Goal: Transaction & Acquisition: Purchase product/service

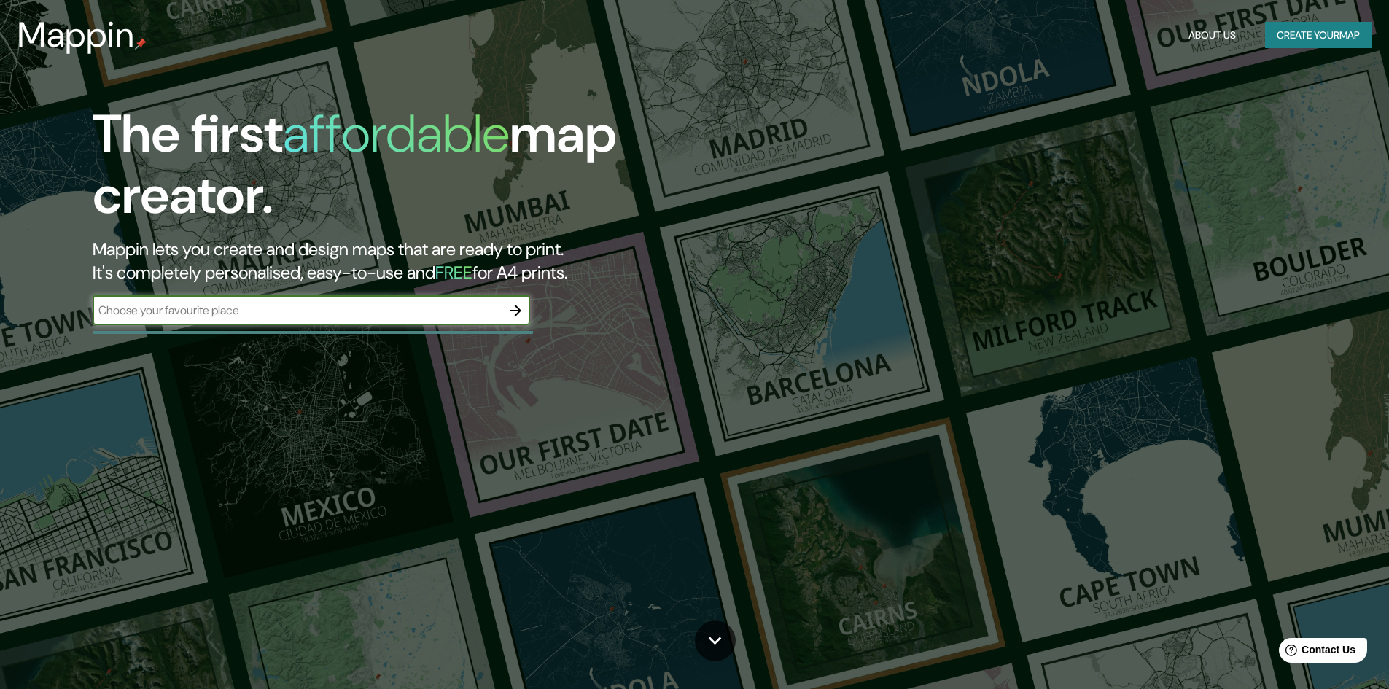
click at [1286, 28] on button "Create your map" at bounding box center [1318, 35] width 106 height 27
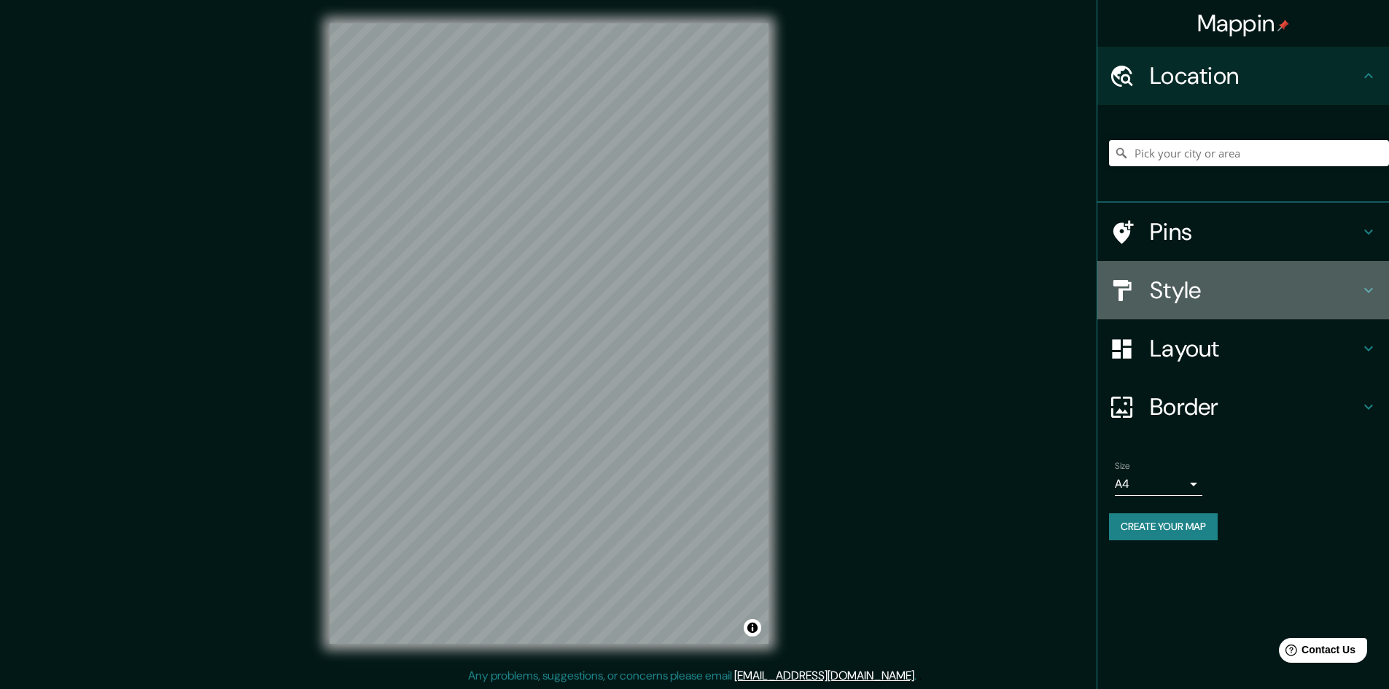
click at [1197, 291] on h4 "Style" at bounding box center [1255, 290] width 210 height 29
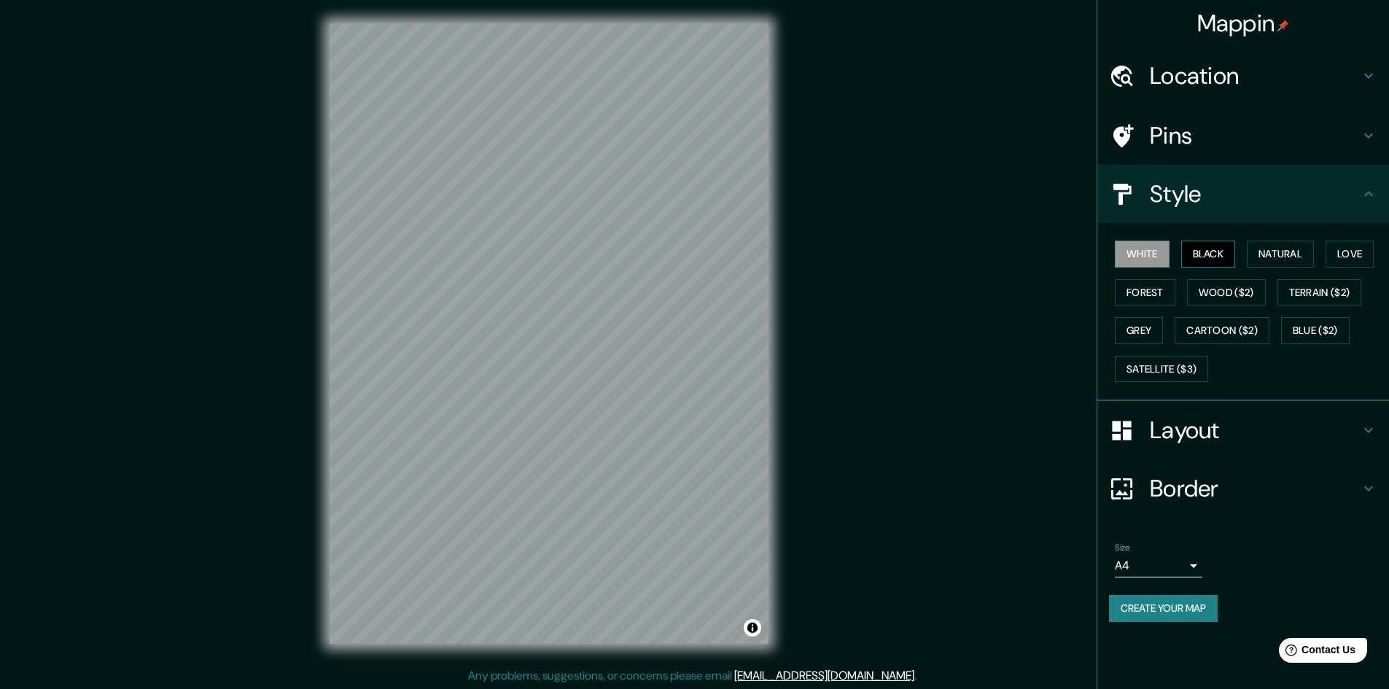
click at [1217, 260] on button "Black" at bounding box center [1208, 254] width 55 height 27
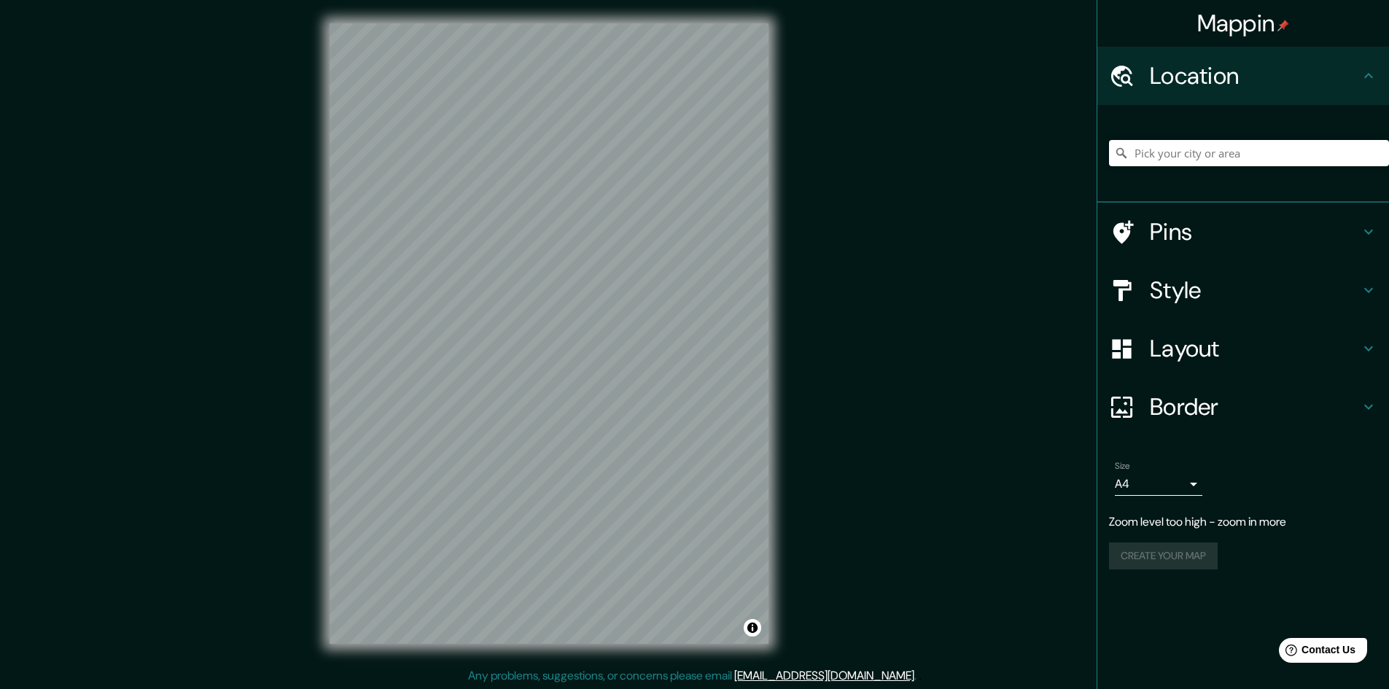
click at [1262, 339] on h4 "Layout" at bounding box center [1255, 348] width 210 height 29
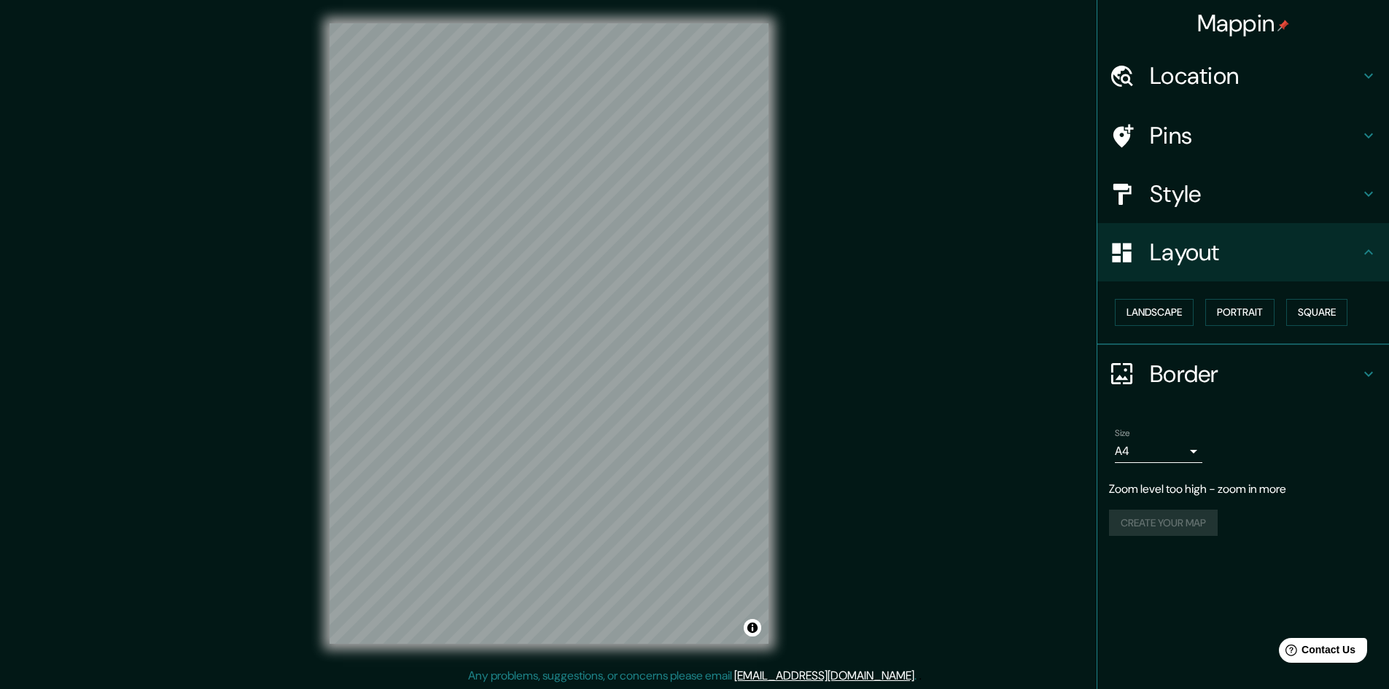
click at [1206, 208] on h4 "Style" at bounding box center [1255, 193] width 210 height 29
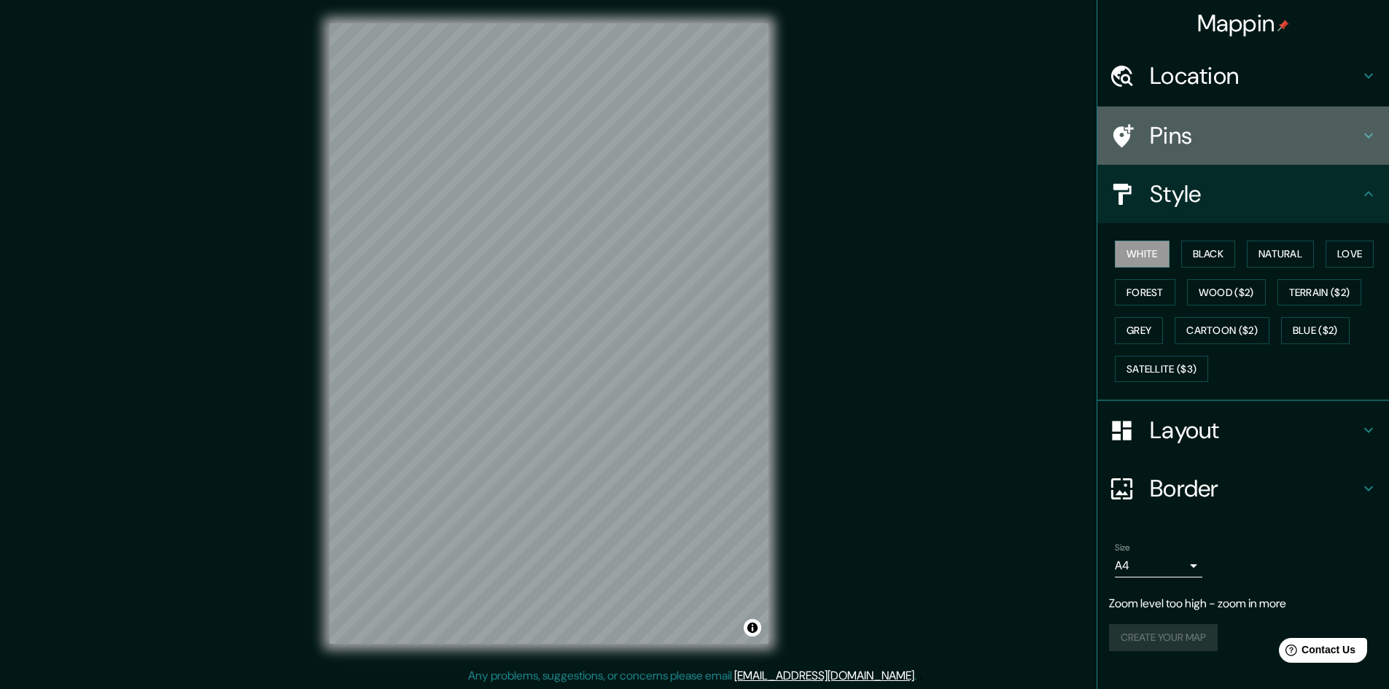
click at [1192, 144] on h4 "Pins" at bounding box center [1255, 135] width 210 height 29
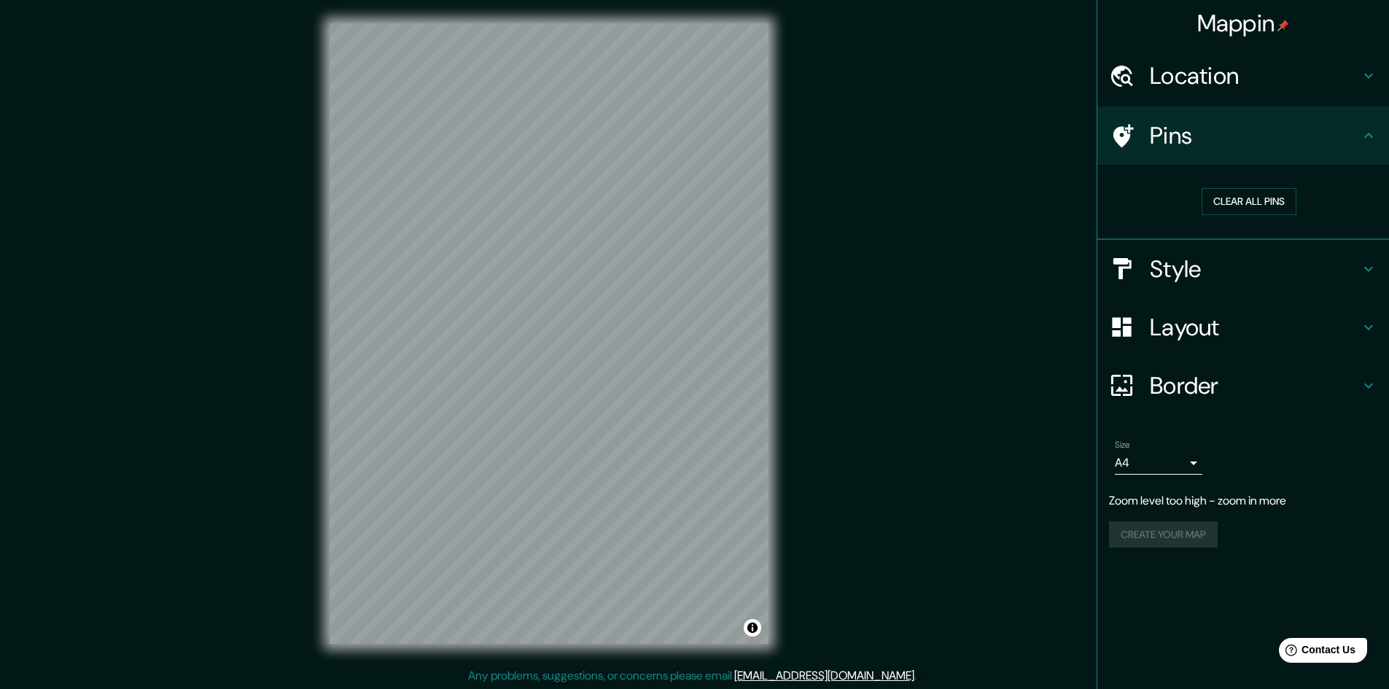
click at [1230, 138] on h4 "Pins" at bounding box center [1255, 135] width 210 height 29
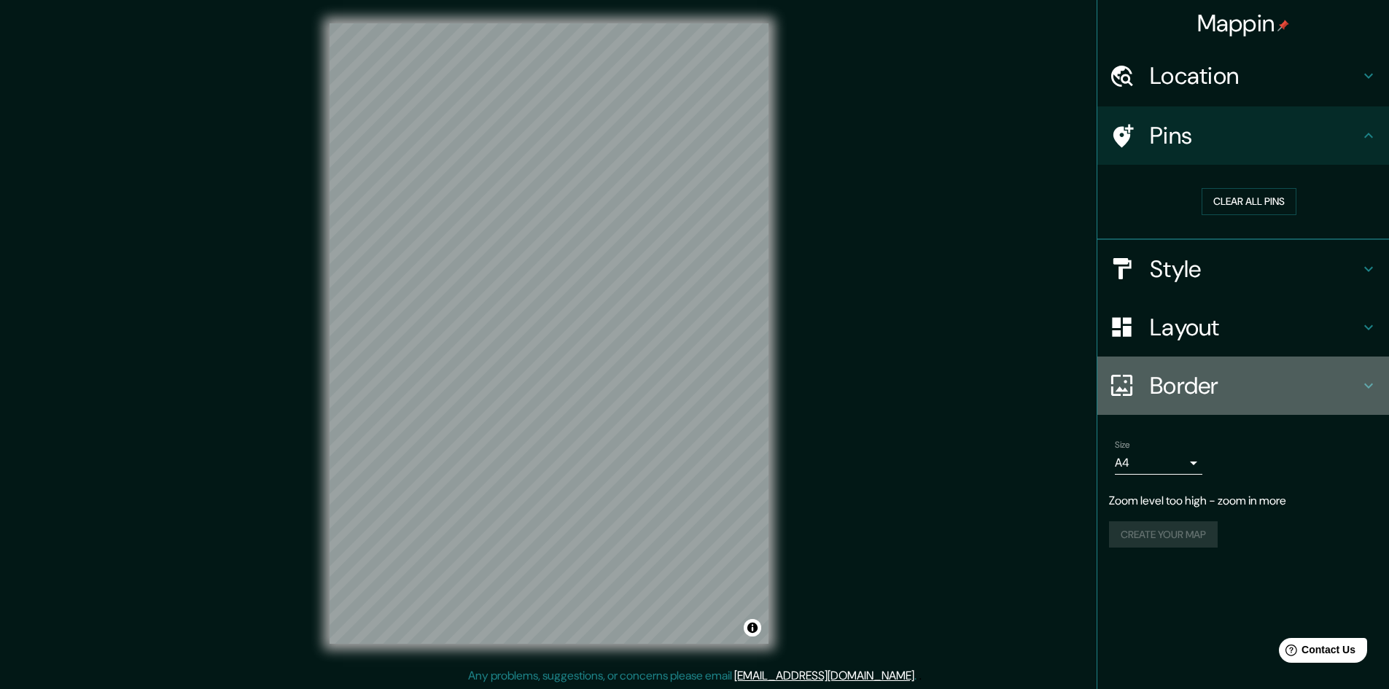
click at [1209, 399] on h4 "Border" at bounding box center [1255, 385] width 210 height 29
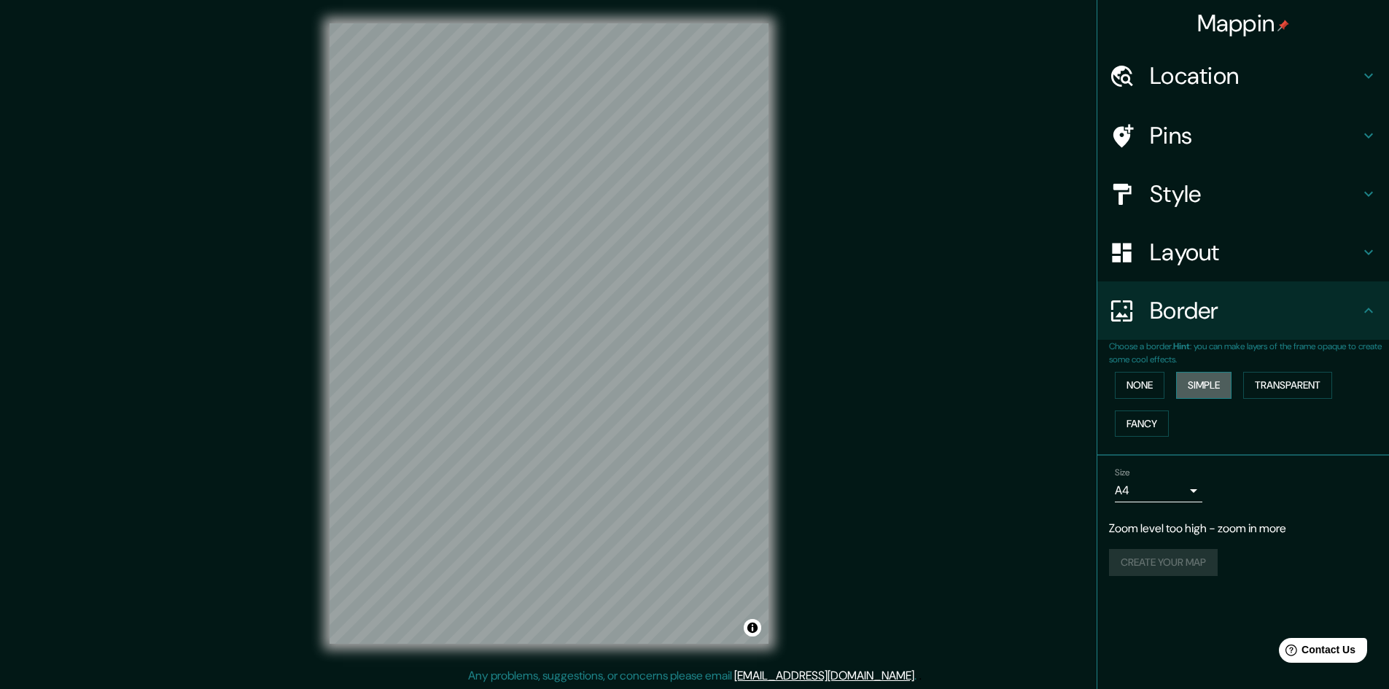
click at [1208, 392] on button "Simple" at bounding box center [1203, 385] width 55 height 27
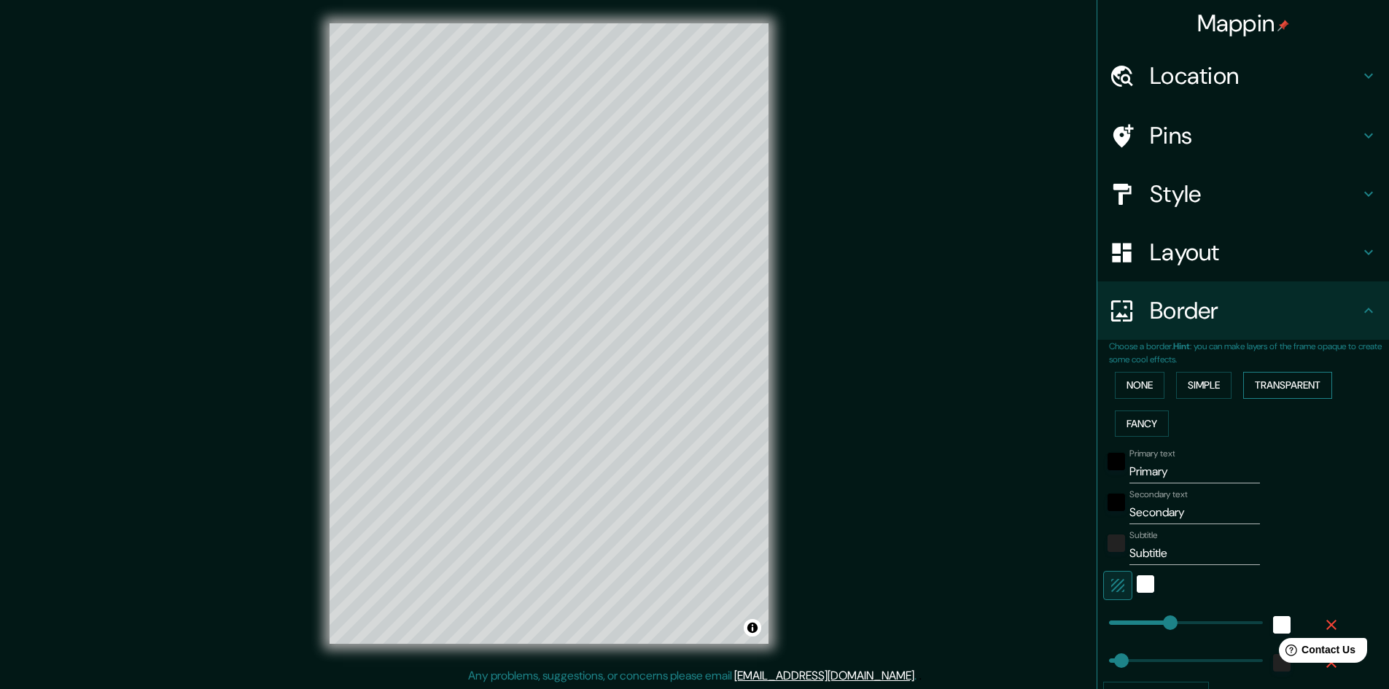
click at [1270, 386] on button "Transparent" at bounding box center [1287, 385] width 89 height 27
click at [1132, 385] on button "None" at bounding box center [1140, 385] width 50 height 27
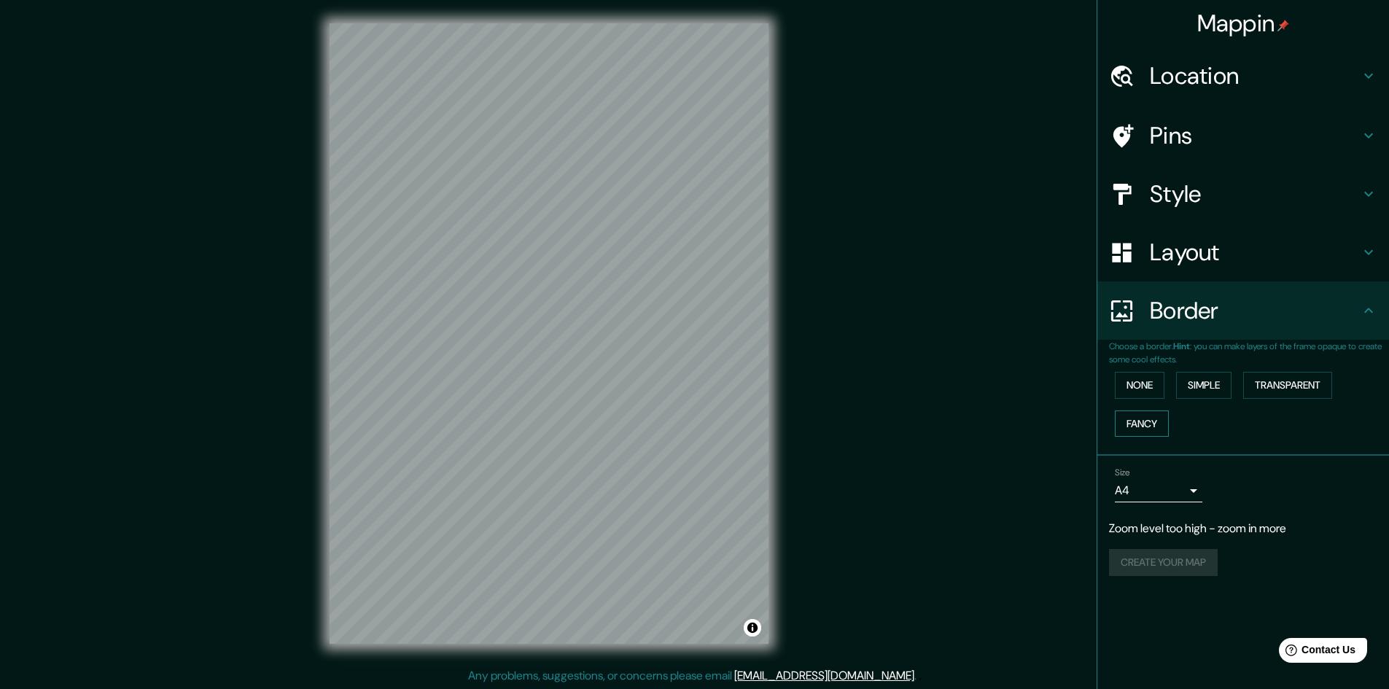
click at [1142, 420] on button "Fancy" at bounding box center [1142, 424] width 54 height 27
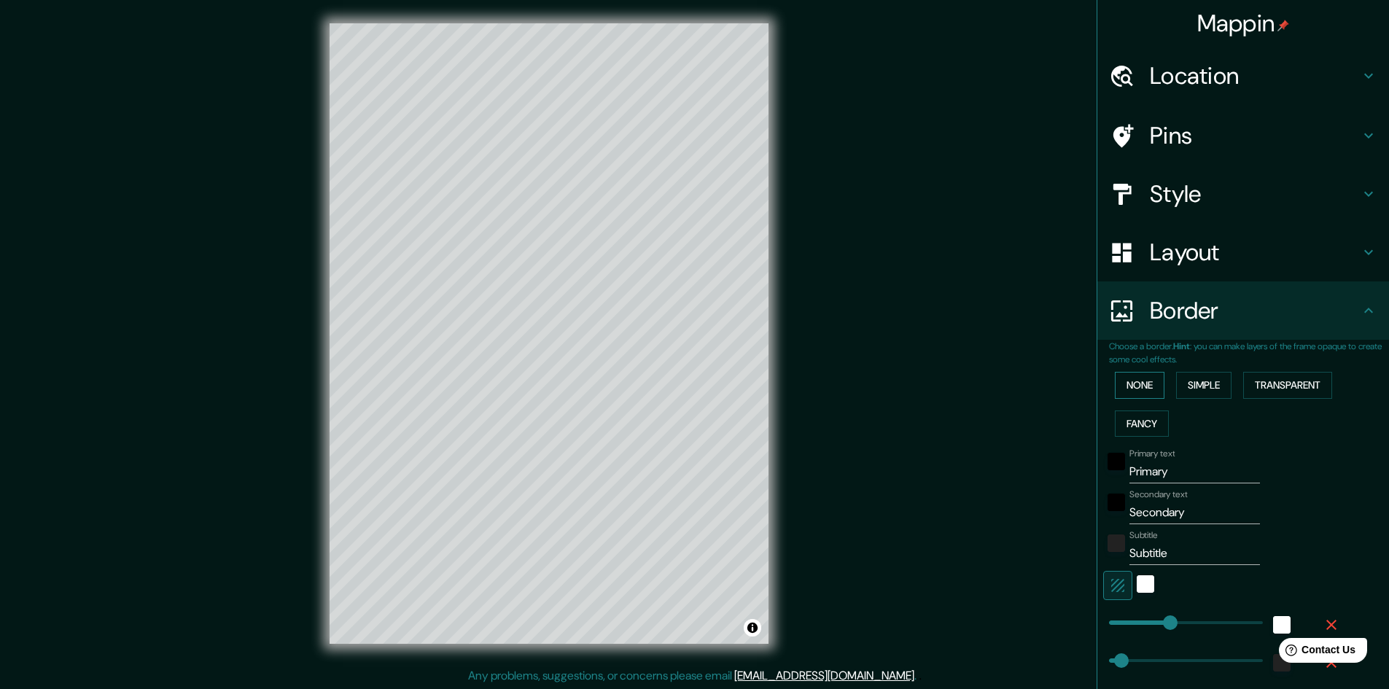
click at [1144, 389] on button "None" at bounding box center [1140, 385] width 50 height 27
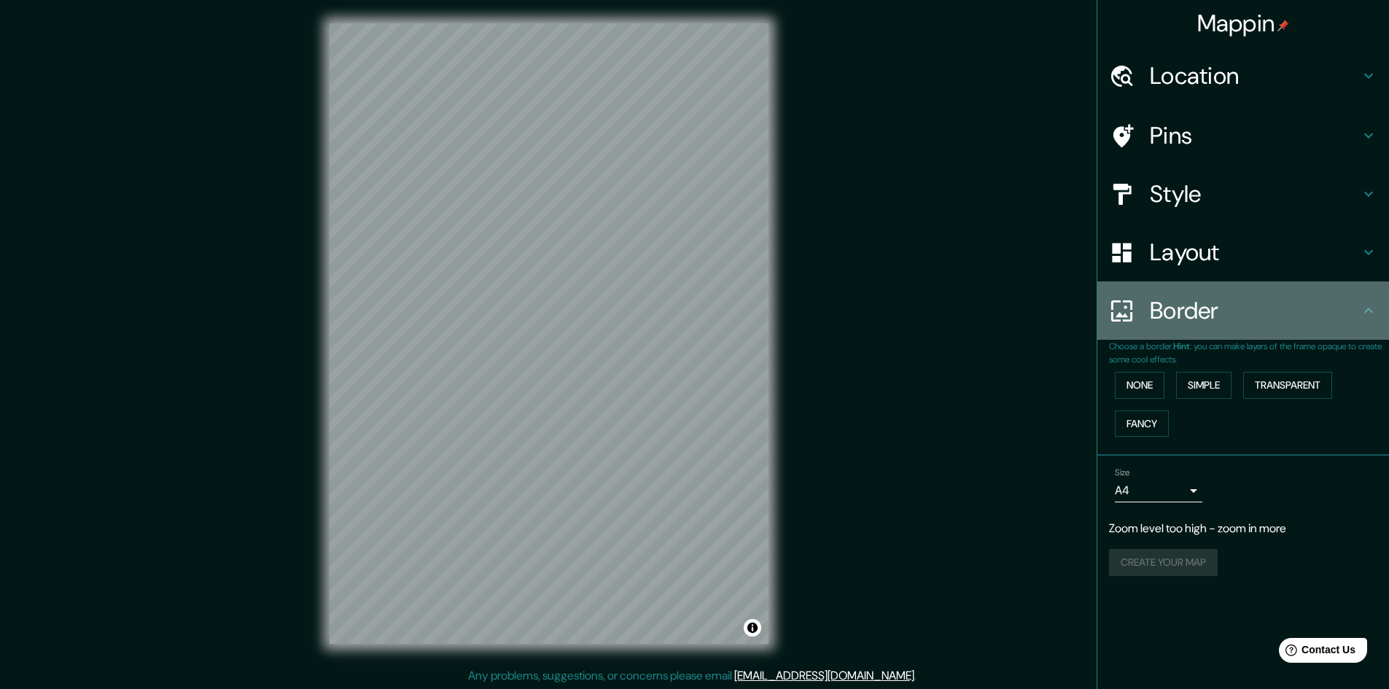
click at [1230, 311] on h4 "Border" at bounding box center [1255, 310] width 210 height 29
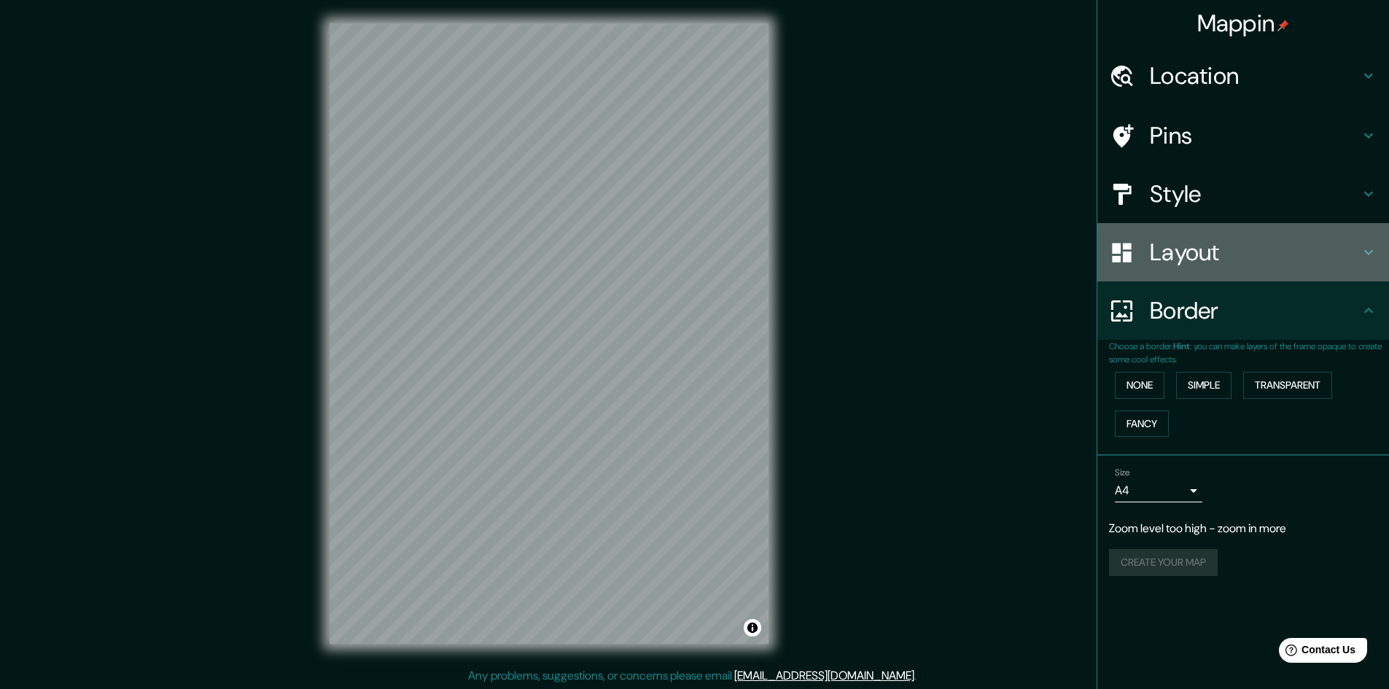
click at [1239, 266] on div "Layout" at bounding box center [1244, 252] width 292 height 58
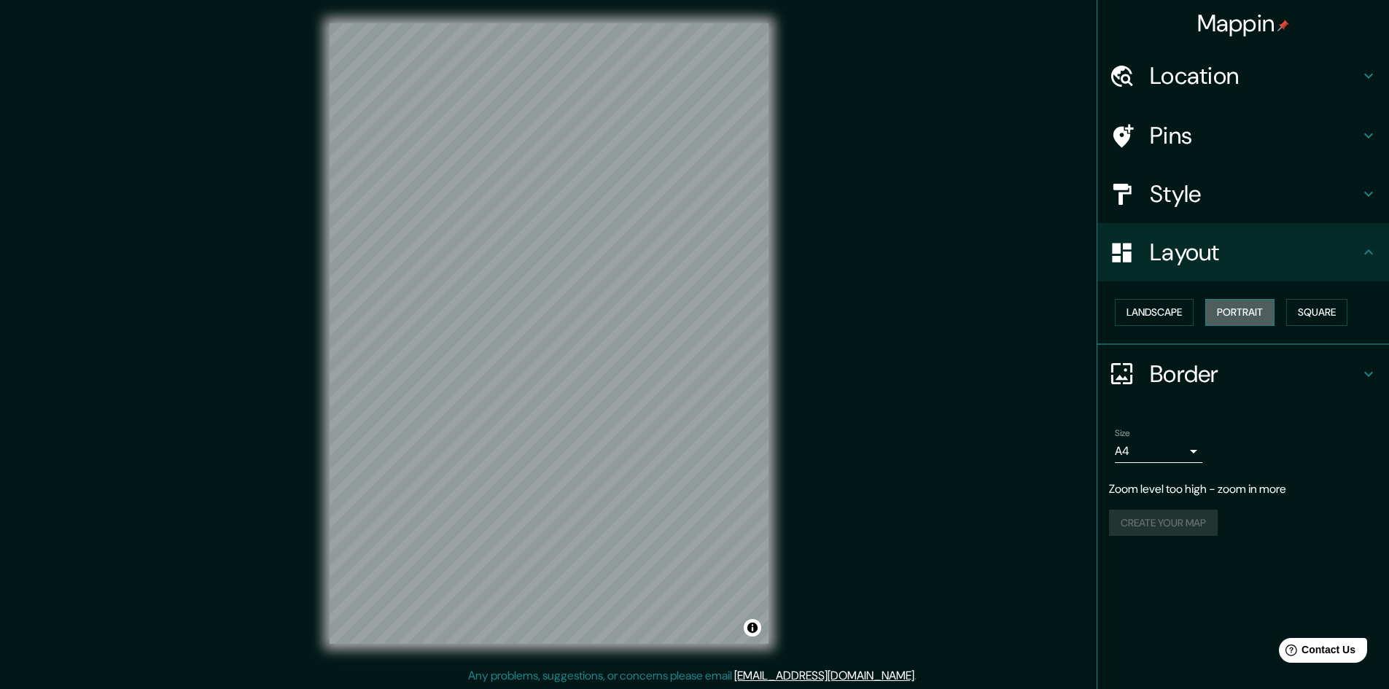
click at [1236, 309] on button "Portrait" at bounding box center [1239, 312] width 69 height 27
click at [1308, 311] on button "Square" at bounding box center [1316, 312] width 61 height 27
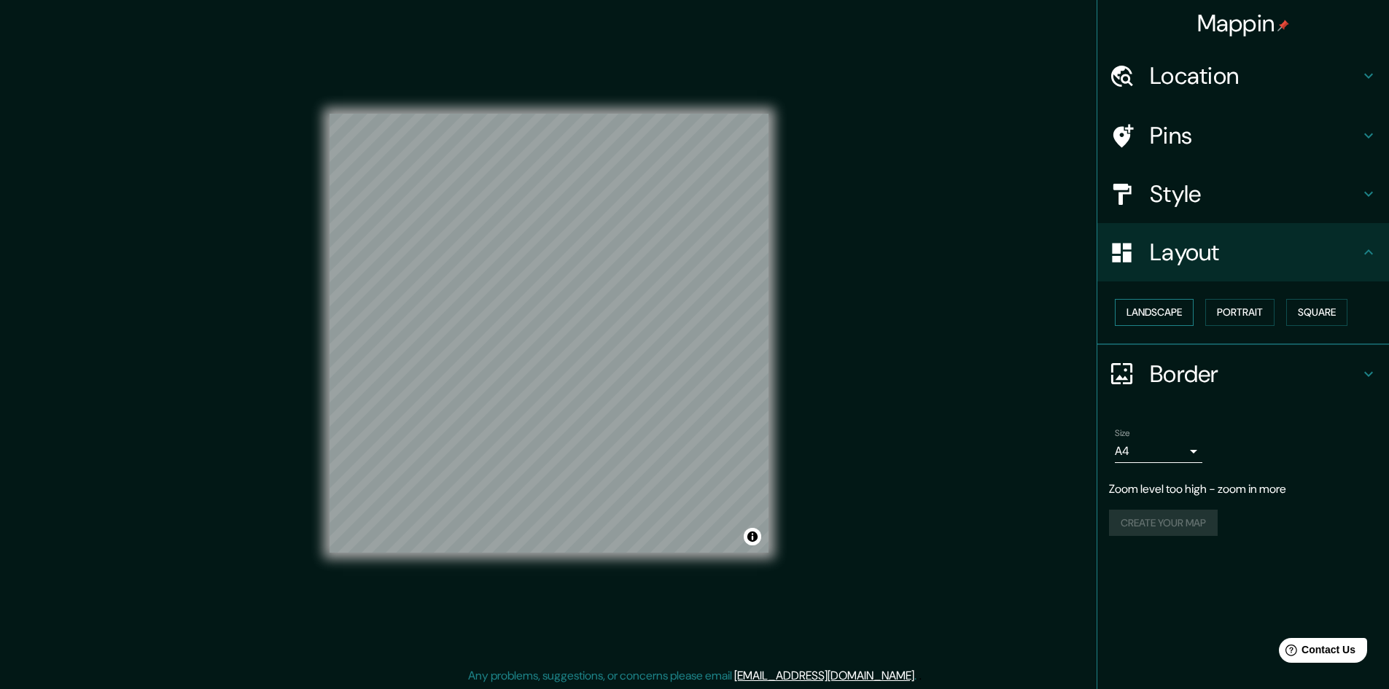
click at [1151, 316] on button "Landscape" at bounding box center [1154, 312] width 79 height 27
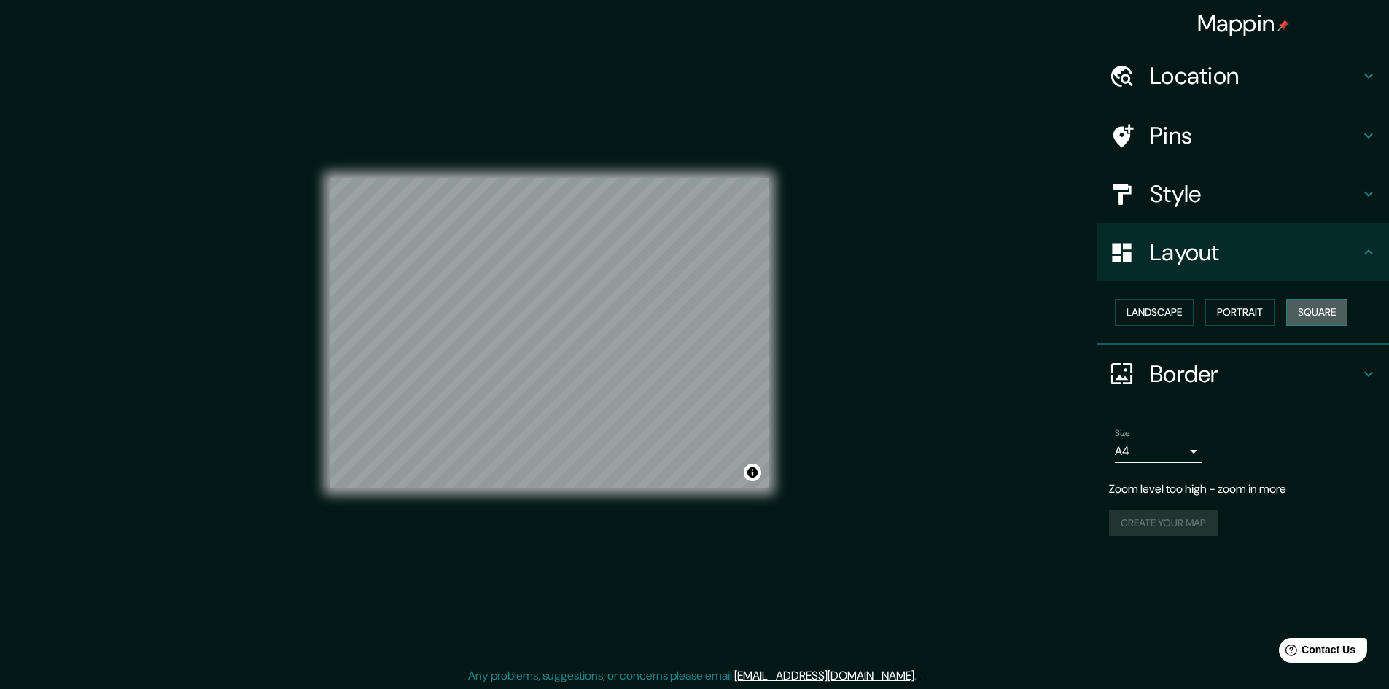
click at [1313, 314] on button "Square" at bounding box center [1316, 312] width 61 height 27
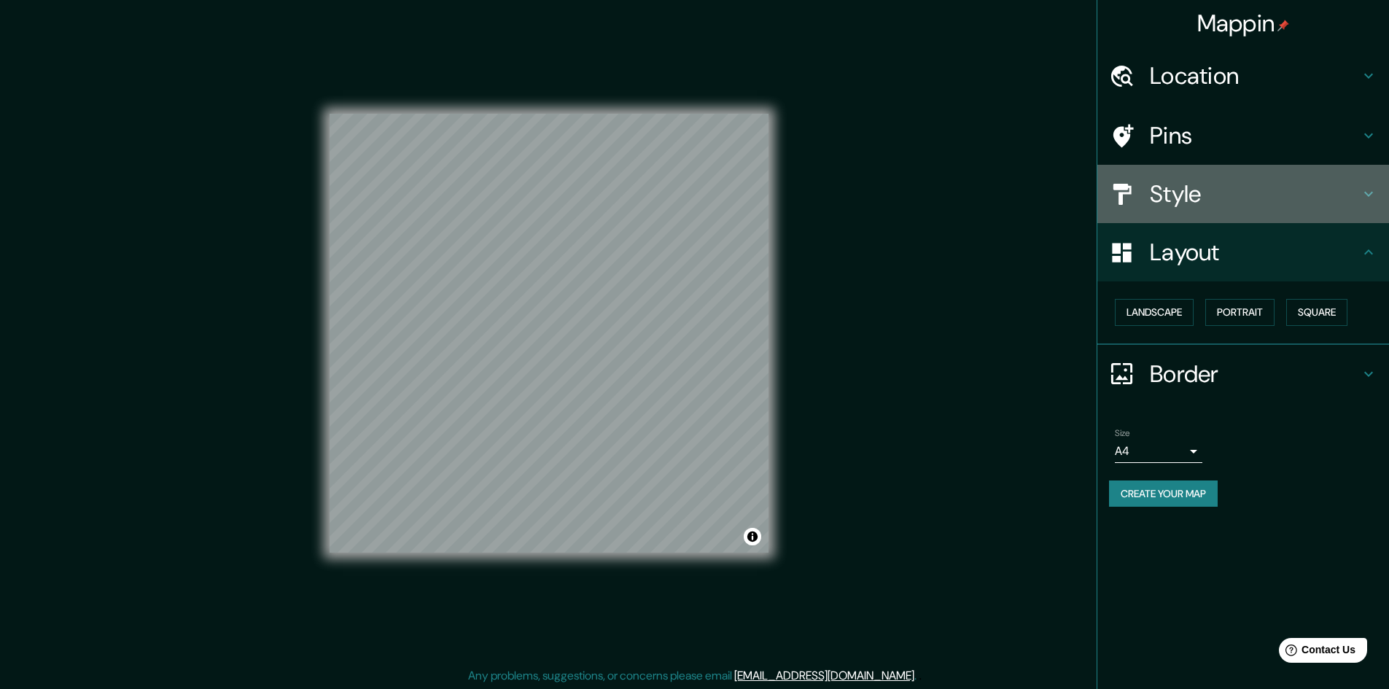
click at [1183, 179] on h4 "Style" at bounding box center [1255, 193] width 210 height 29
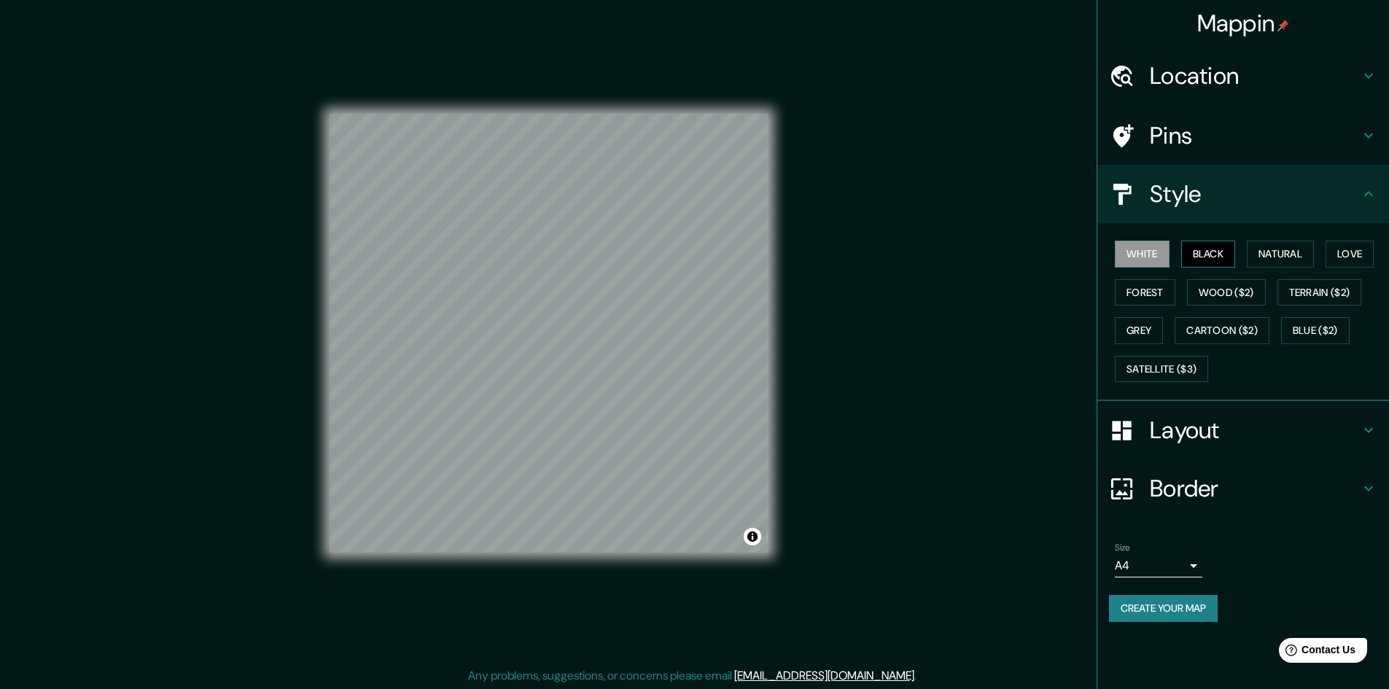
click at [1197, 250] on button "Black" at bounding box center [1208, 254] width 55 height 27
click at [1227, 438] on h4 "Layout" at bounding box center [1255, 430] width 210 height 29
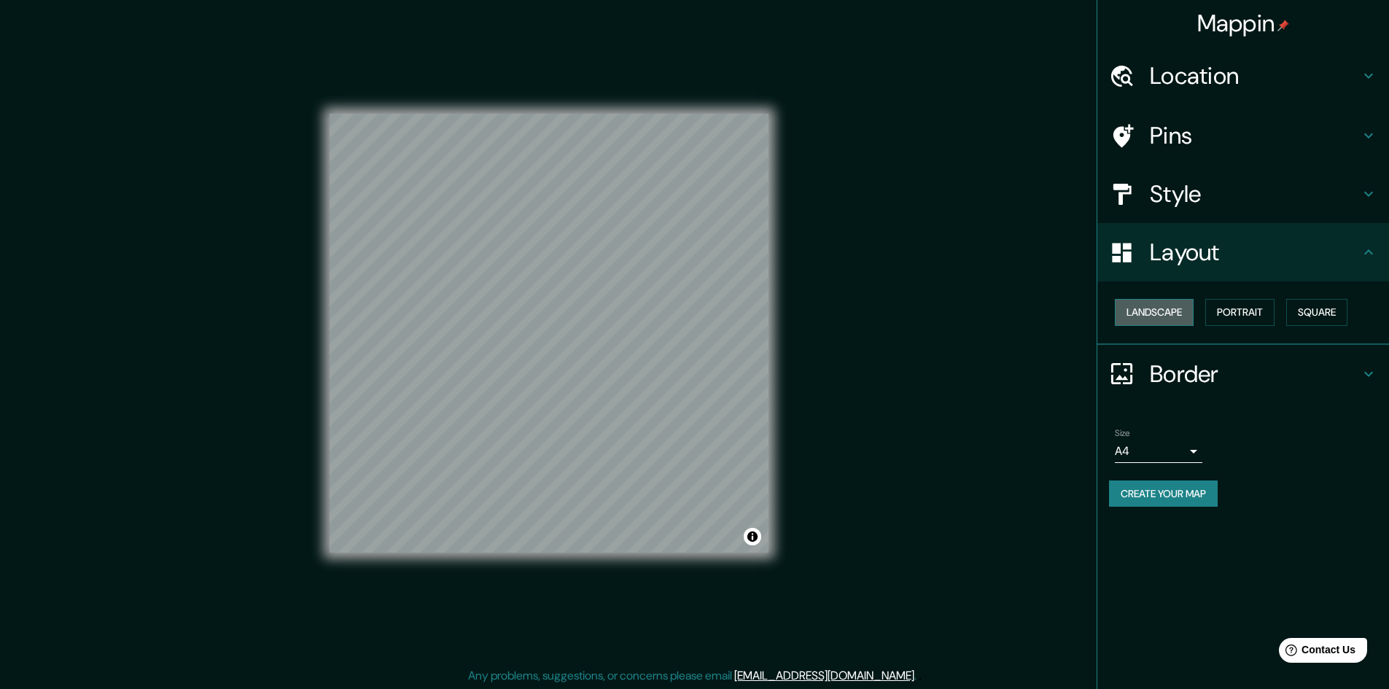
click at [1172, 305] on button "Landscape" at bounding box center [1154, 312] width 79 height 27
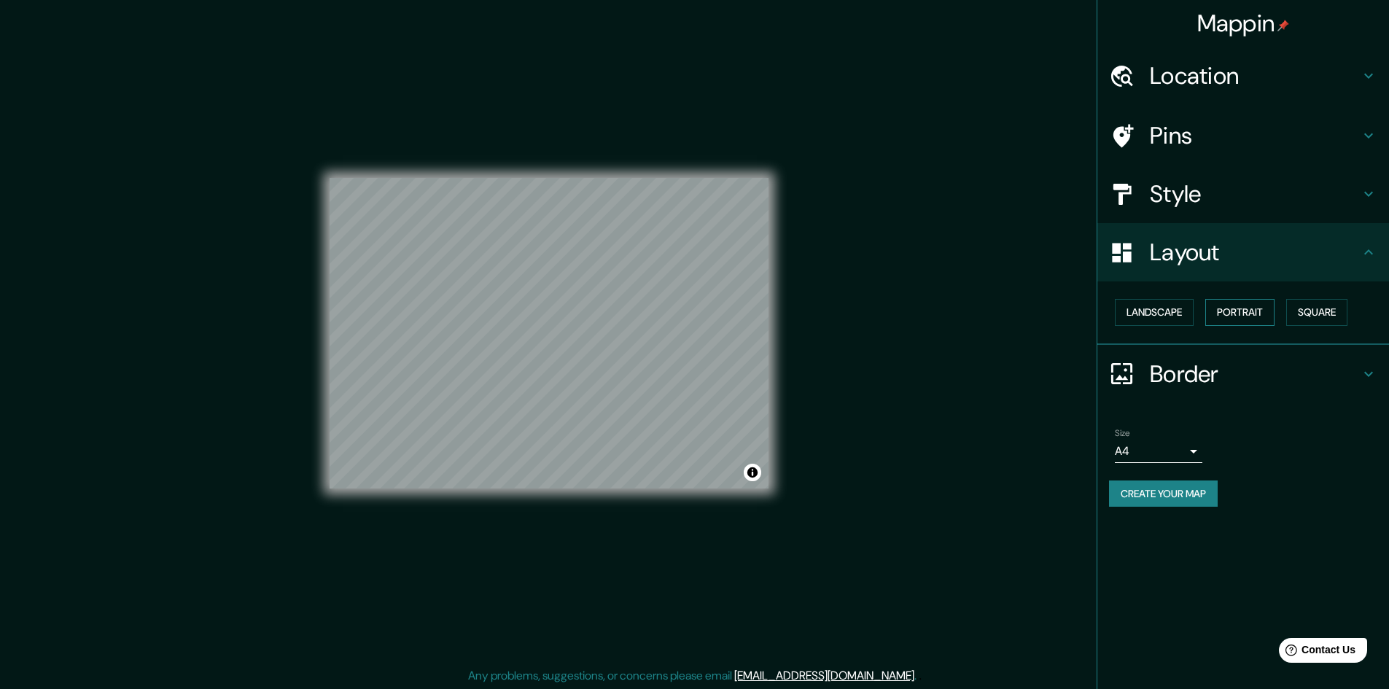
click at [1219, 311] on button "Portrait" at bounding box center [1239, 312] width 69 height 27
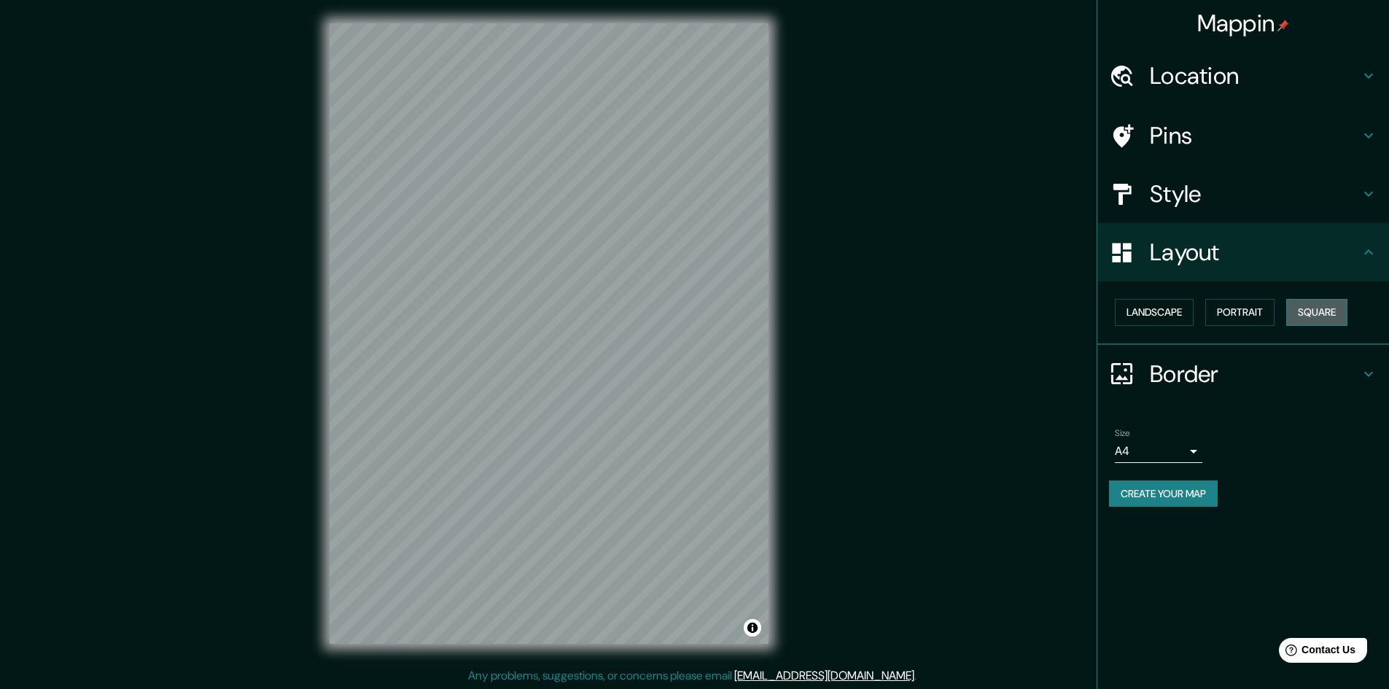
click at [1307, 314] on button "Square" at bounding box center [1316, 312] width 61 height 27
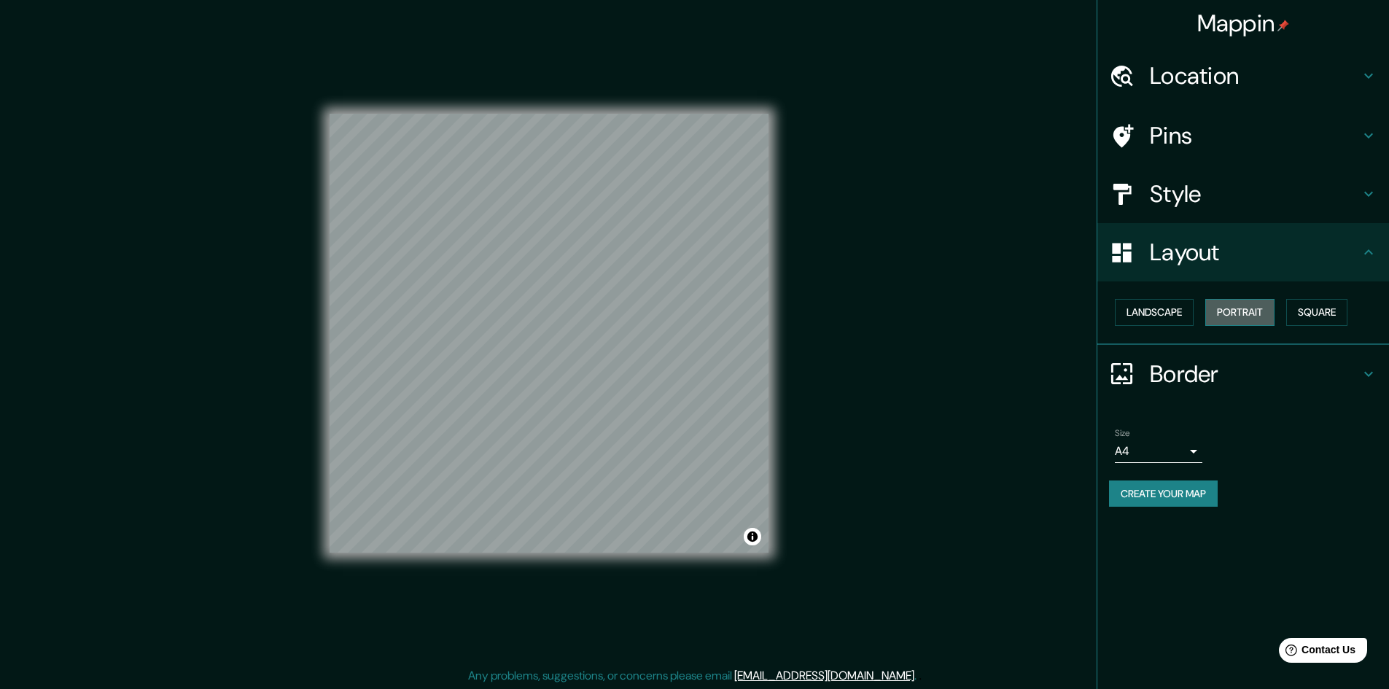
click at [1224, 308] on button "Portrait" at bounding box center [1239, 312] width 69 height 27
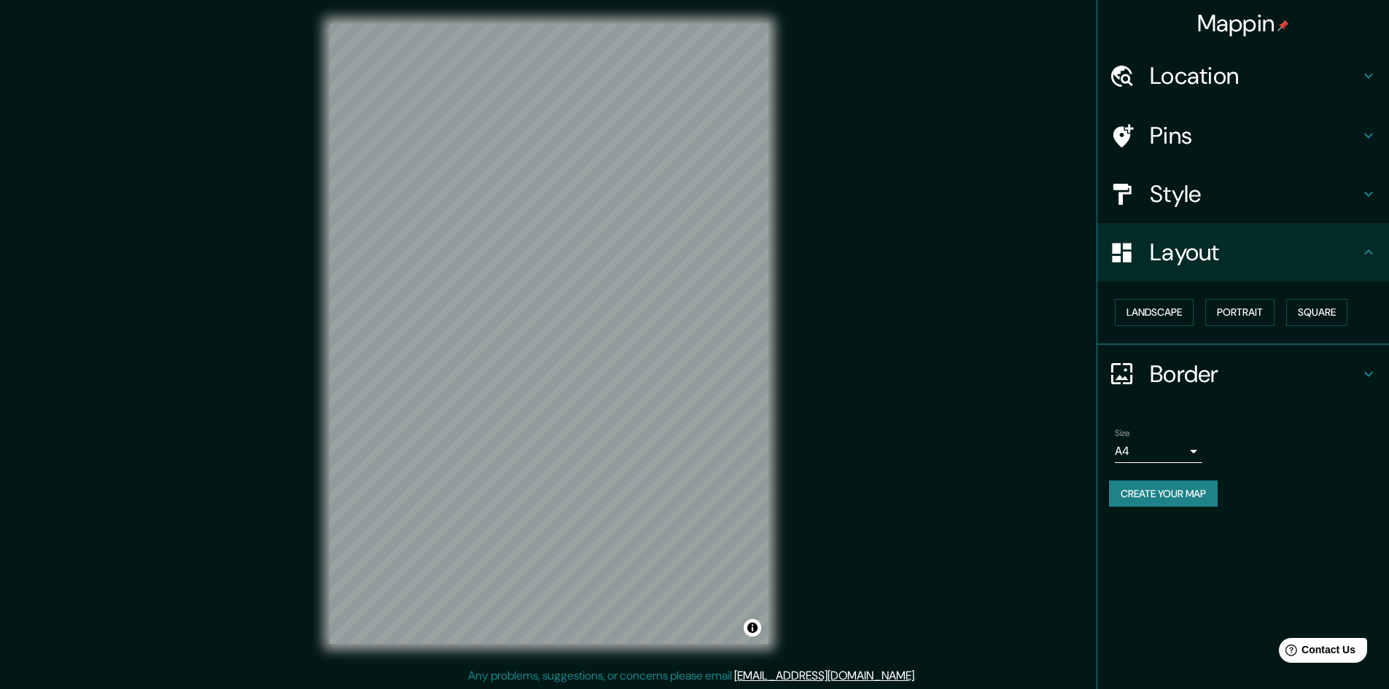
click at [1289, 301] on div "Landscape Portrait Square" at bounding box center [1249, 312] width 280 height 39
click at [1316, 306] on button "Square" at bounding box center [1316, 312] width 61 height 27
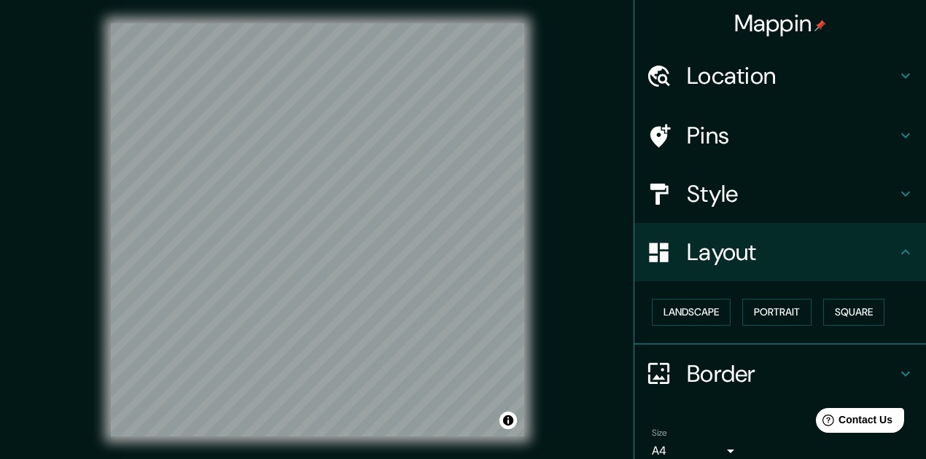
click at [83, 25] on div "© Mapbox © OpenStreetMap Improve this map" at bounding box center [318, 229] width 834 height 413
click at [592, 213] on div "© Mapbox © OpenStreetMap Improve this map" at bounding box center [318, 229] width 834 height 413
click at [39, 142] on div "© Mapbox © OpenStreetMap Improve this map" at bounding box center [318, 229] width 834 height 413
click at [64, 114] on div "© Mapbox © OpenStreetMap Improve this map" at bounding box center [318, 229] width 834 height 413
click at [528, 226] on div "© Mapbox © OpenStreetMap Improve this map" at bounding box center [318, 229] width 834 height 413
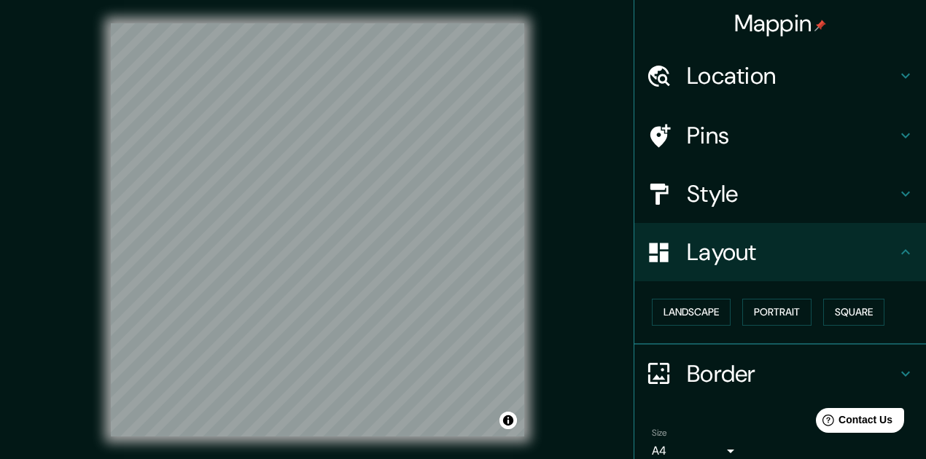
click at [532, 204] on div "© Mapbox © OpenStreetMap Improve this map" at bounding box center [318, 229] width 834 height 413
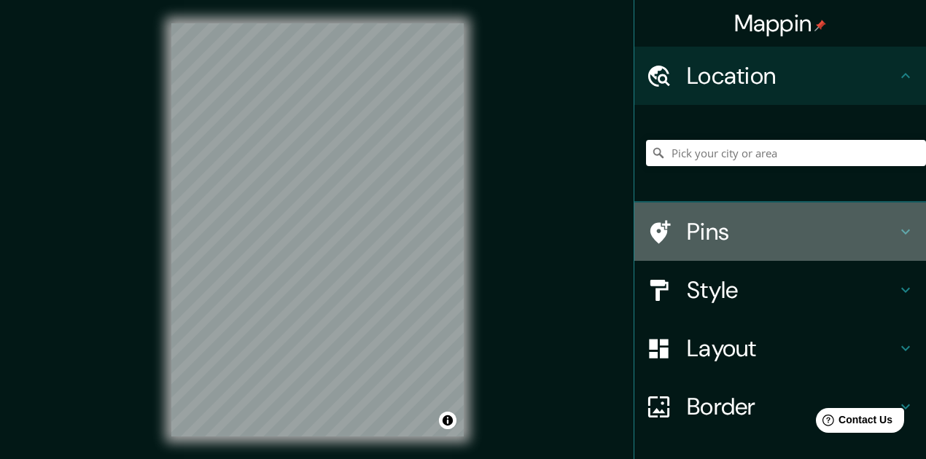
click at [728, 238] on h4 "Pins" at bounding box center [792, 231] width 210 height 29
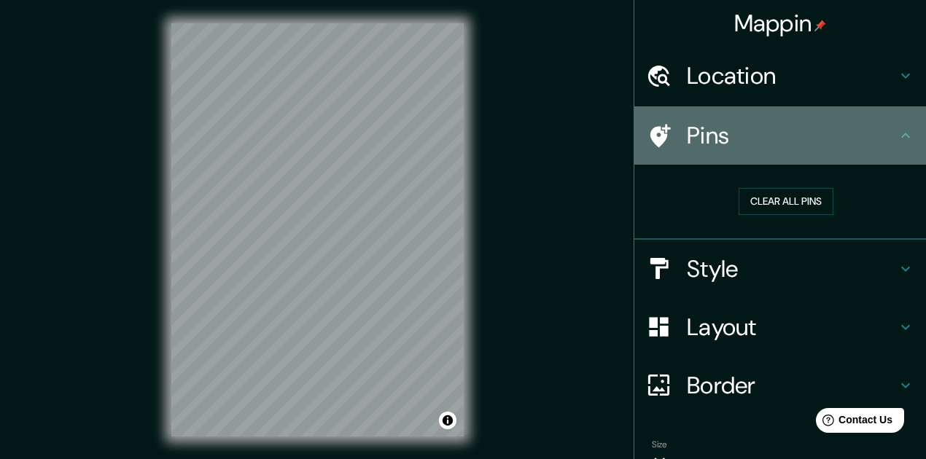
click at [713, 142] on h4 "Pins" at bounding box center [792, 135] width 210 height 29
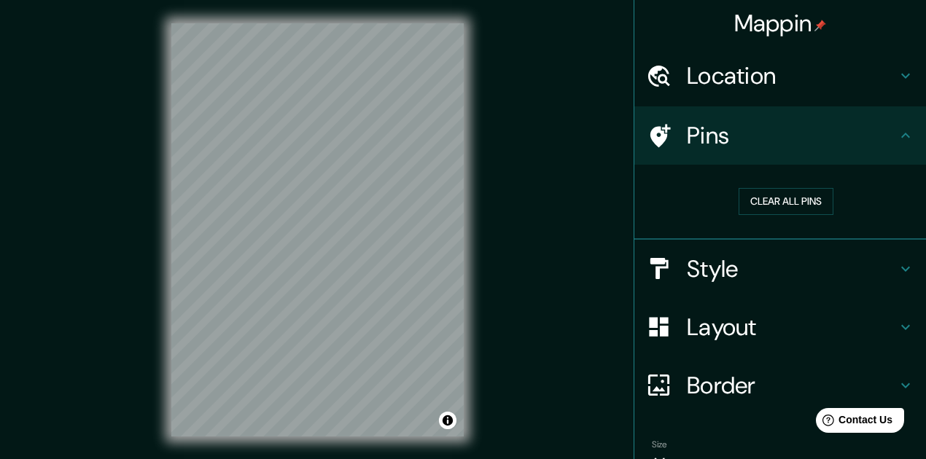
click at [730, 271] on h4 "Style" at bounding box center [792, 269] width 210 height 29
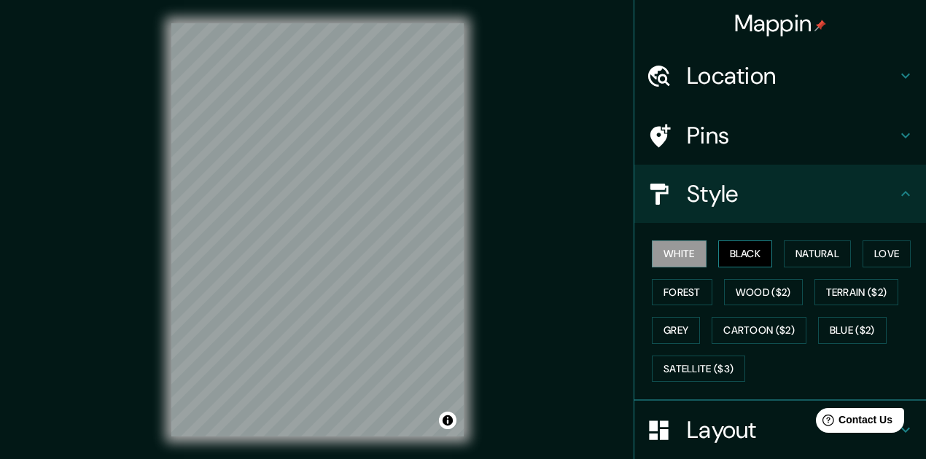
click at [740, 256] on button "Black" at bounding box center [745, 254] width 55 height 27
drag, startPoint x: 655, startPoint y: 252, endPoint x: 664, endPoint y: 254, distance: 8.9
click at [657, 252] on button "White" at bounding box center [679, 254] width 55 height 27
click at [483, 291] on div "© Mapbox © OpenStreetMap Improve this map" at bounding box center [317, 230] width 339 height 460
click at [483, 223] on div "© Mapbox © OpenStreetMap Improve this map" at bounding box center [317, 230] width 339 height 460
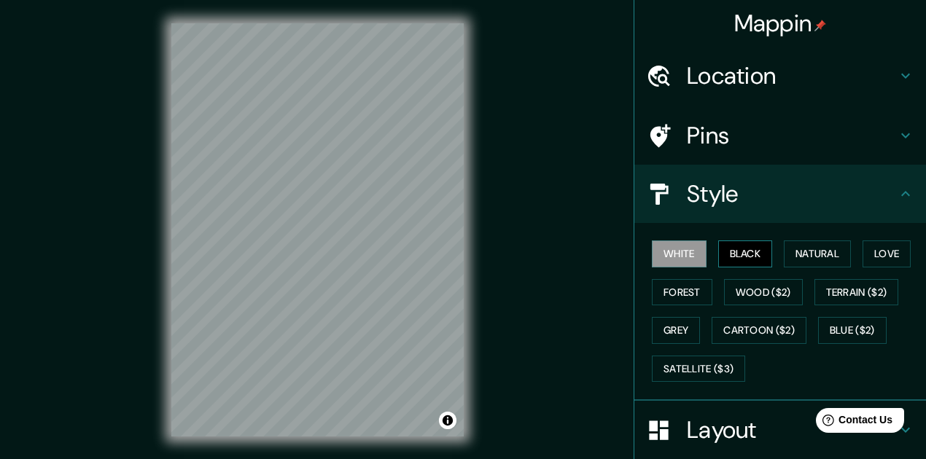
click at [745, 255] on button "Black" at bounding box center [745, 254] width 55 height 27
click at [685, 246] on button "White" at bounding box center [679, 254] width 55 height 27
click at [723, 367] on button "Satellite ($3)" at bounding box center [698, 369] width 93 height 27
click at [726, 255] on button "Black" at bounding box center [745, 254] width 55 height 27
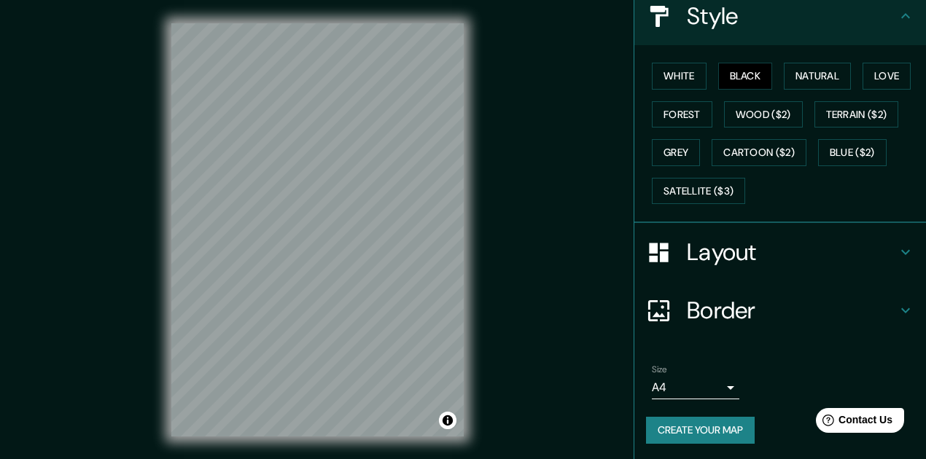
click at [748, 254] on h4 "Layout" at bounding box center [792, 252] width 210 height 29
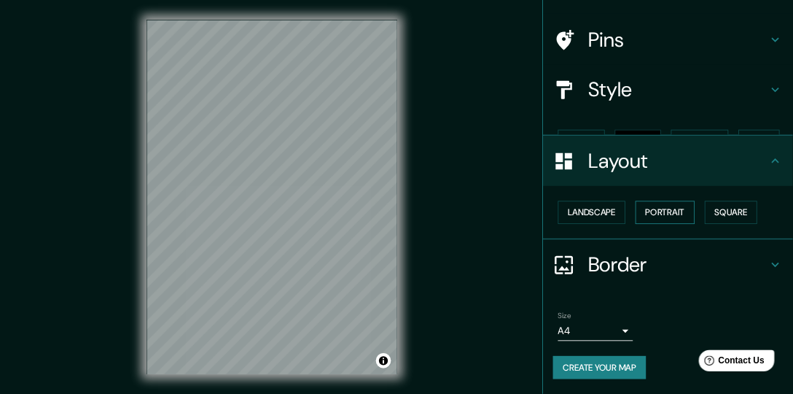
scroll to position [64, 0]
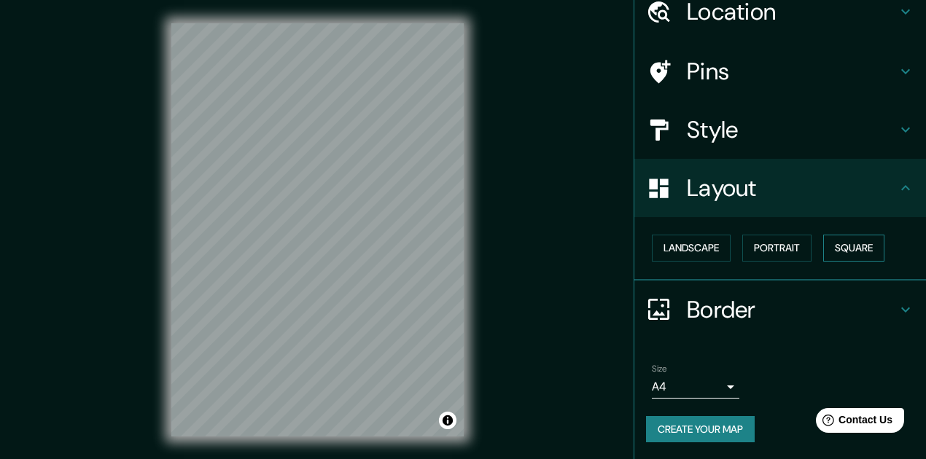
click at [856, 257] on button "Square" at bounding box center [853, 248] width 61 height 27
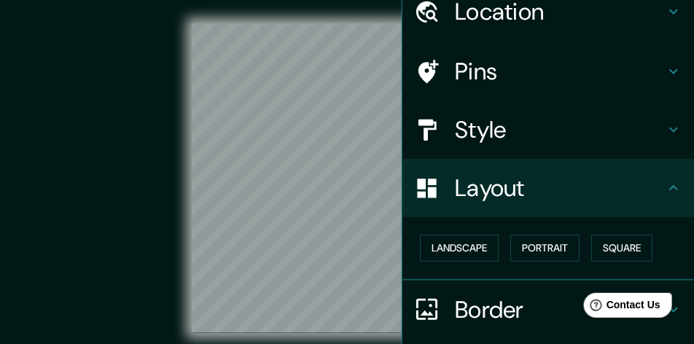
click at [669, 12] on icon at bounding box center [673, 11] width 9 height 5
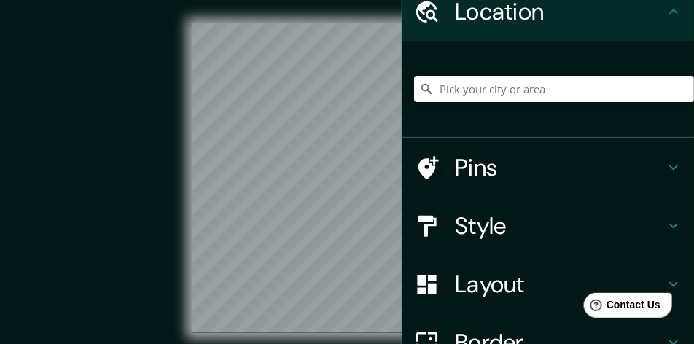
click at [665, 8] on icon at bounding box center [674, 12] width 18 height 18
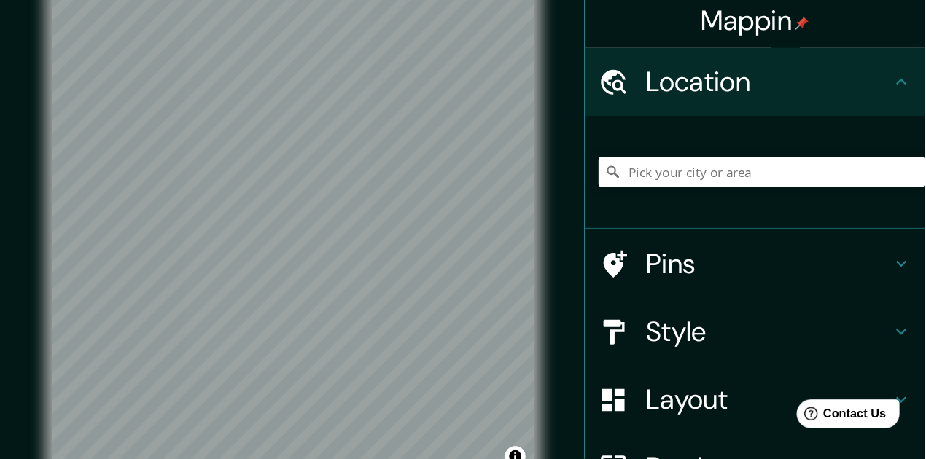
scroll to position [6, 0]
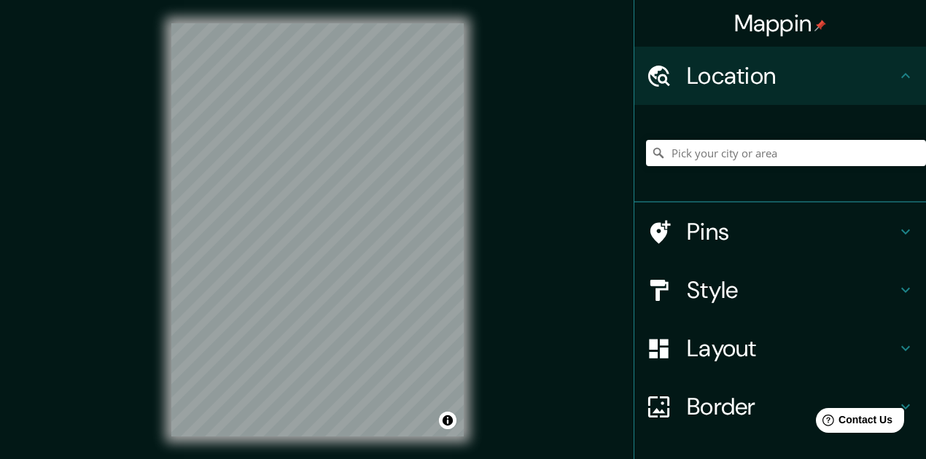
click at [502, 178] on div "Mappin Location Pins Style Layout Border Choose a border. Hint : you can make l…" at bounding box center [463, 241] width 926 height 483
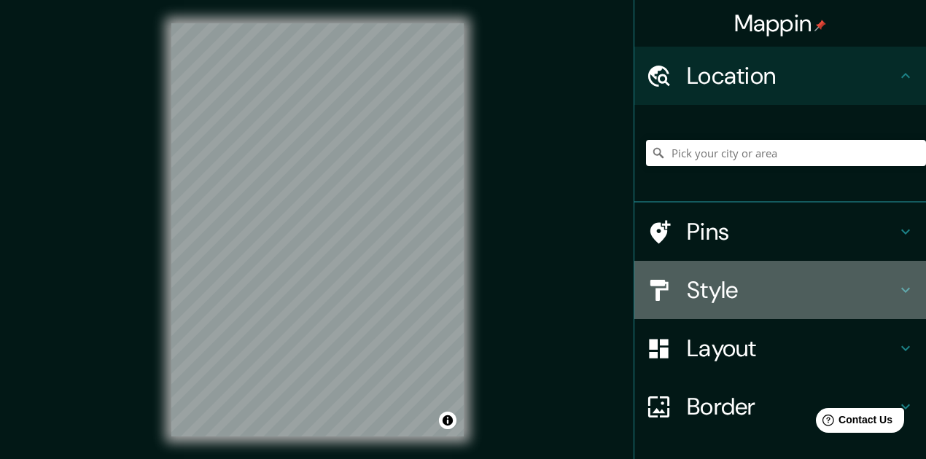
click at [766, 284] on h4 "Style" at bounding box center [792, 290] width 210 height 29
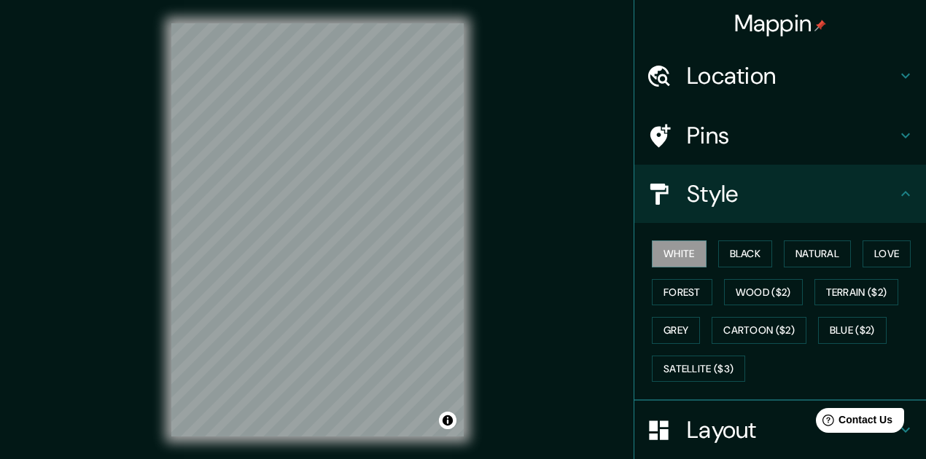
click at [760, 198] on h4 "Style" at bounding box center [792, 193] width 210 height 29
click at [724, 425] on h4 "Layout" at bounding box center [792, 430] width 210 height 29
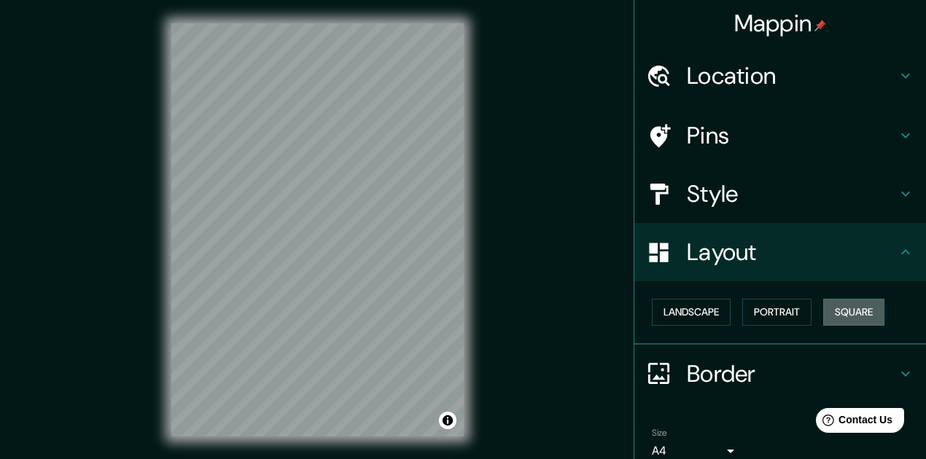
click at [839, 300] on button "Square" at bounding box center [853, 312] width 61 height 27
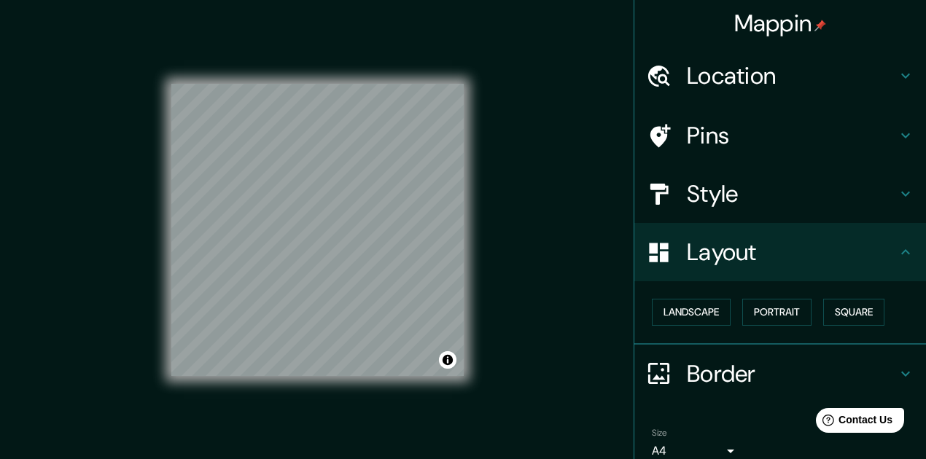
click at [729, 191] on h4 "Style" at bounding box center [792, 193] width 210 height 29
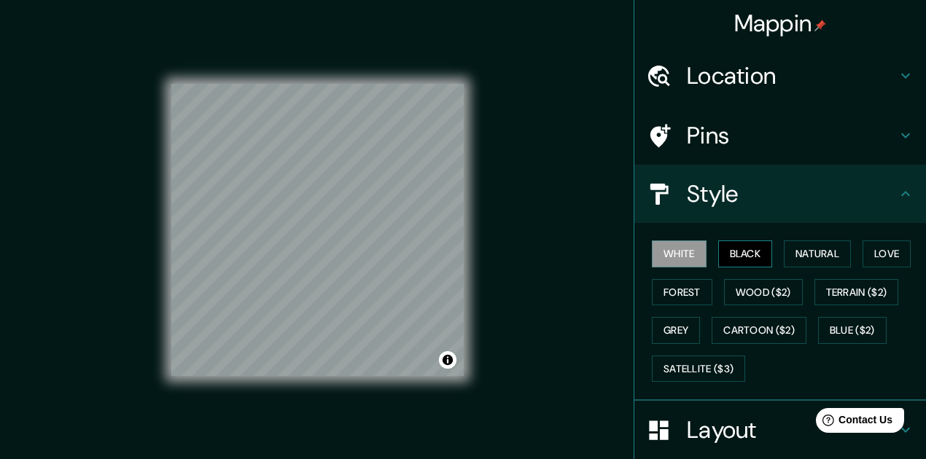
click at [728, 251] on button "Black" at bounding box center [745, 254] width 55 height 27
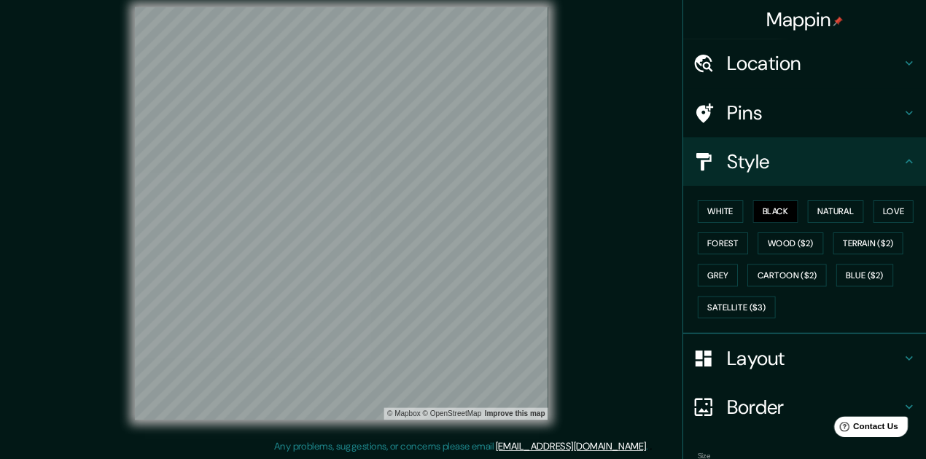
scroll to position [15, 0]
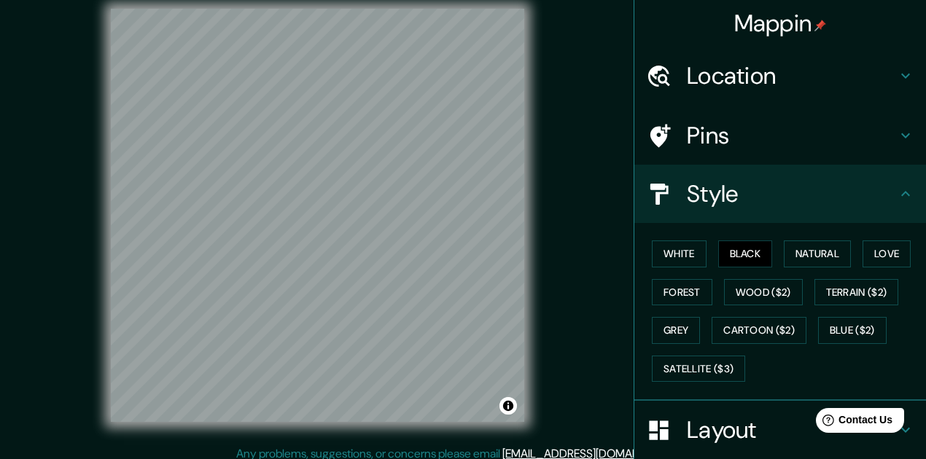
click at [75, 327] on div "© Mapbox © OpenStreetMap Improve this map" at bounding box center [318, 215] width 834 height 413
click at [82, 309] on div "© Mapbox © OpenStreetMap Improve this map" at bounding box center [318, 215] width 834 height 413
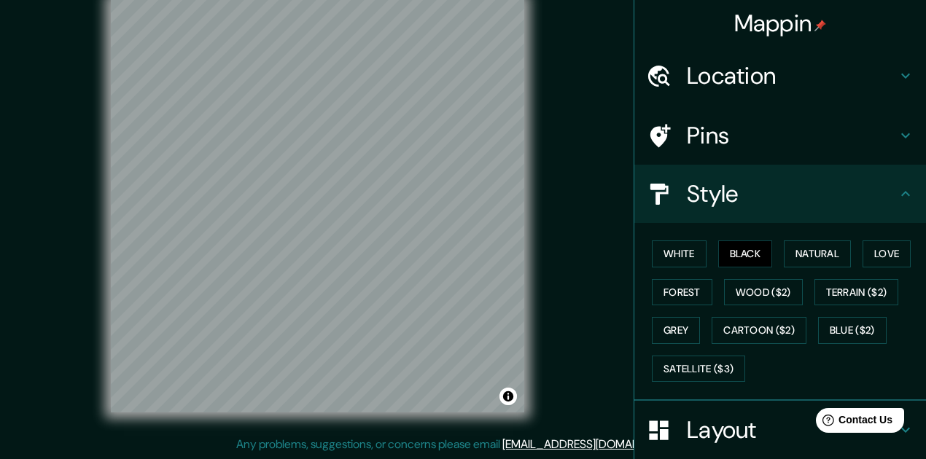
click at [614, 170] on div "© Mapbox © OpenStreetMap Improve this map" at bounding box center [318, 205] width 834 height 413
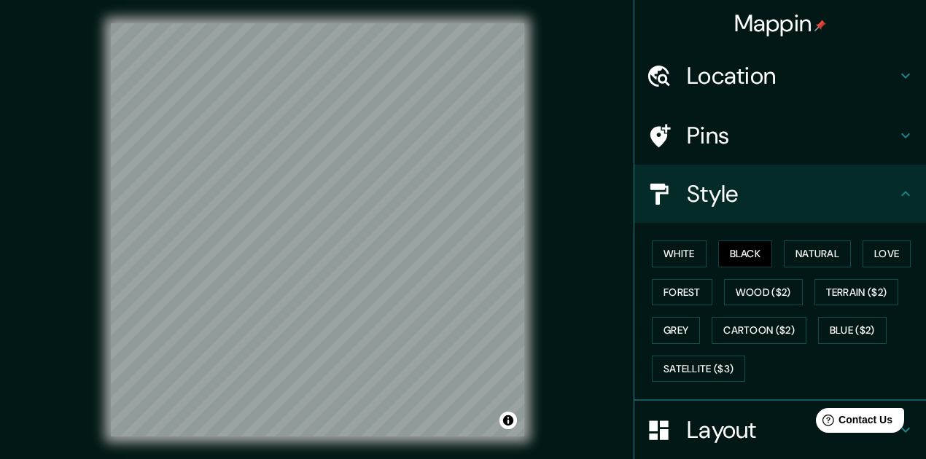
click at [575, 70] on div "© Mapbox © OpenStreetMap Improve this map" at bounding box center [318, 229] width 834 height 413
click at [262, 437] on div "© Mapbox © OpenStreetMap Improve this map" at bounding box center [317, 230] width 880 height 460
click at [330, 457] on div "© Mapbox © OpenStreetMap Improve this map" at bounding box center [317, 230] width 880 height 460
